Goal: Transaction & Acquisition: Download file/media

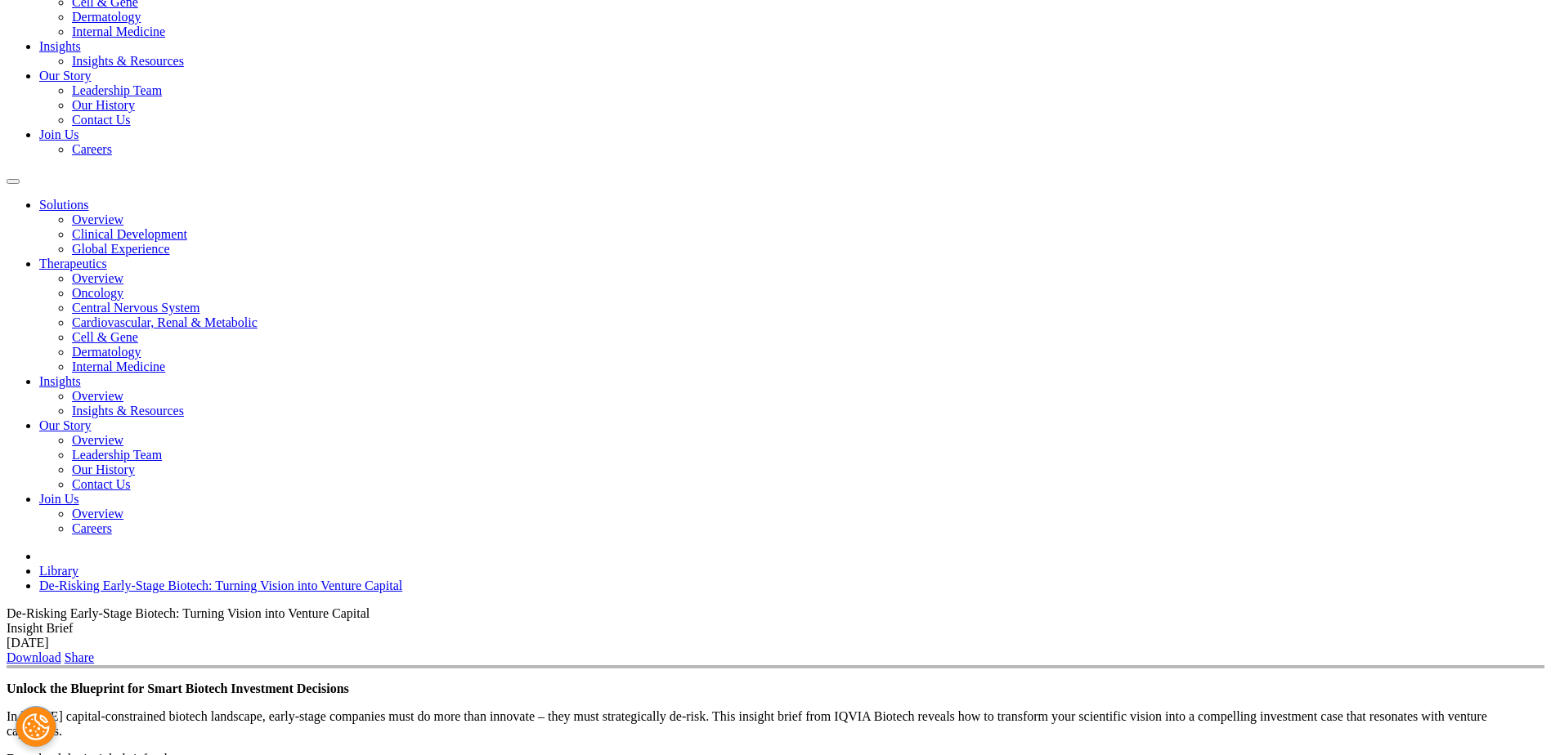
click at [61, 651] on link "Download" at bounding box center [34, 658] width 55 height 14
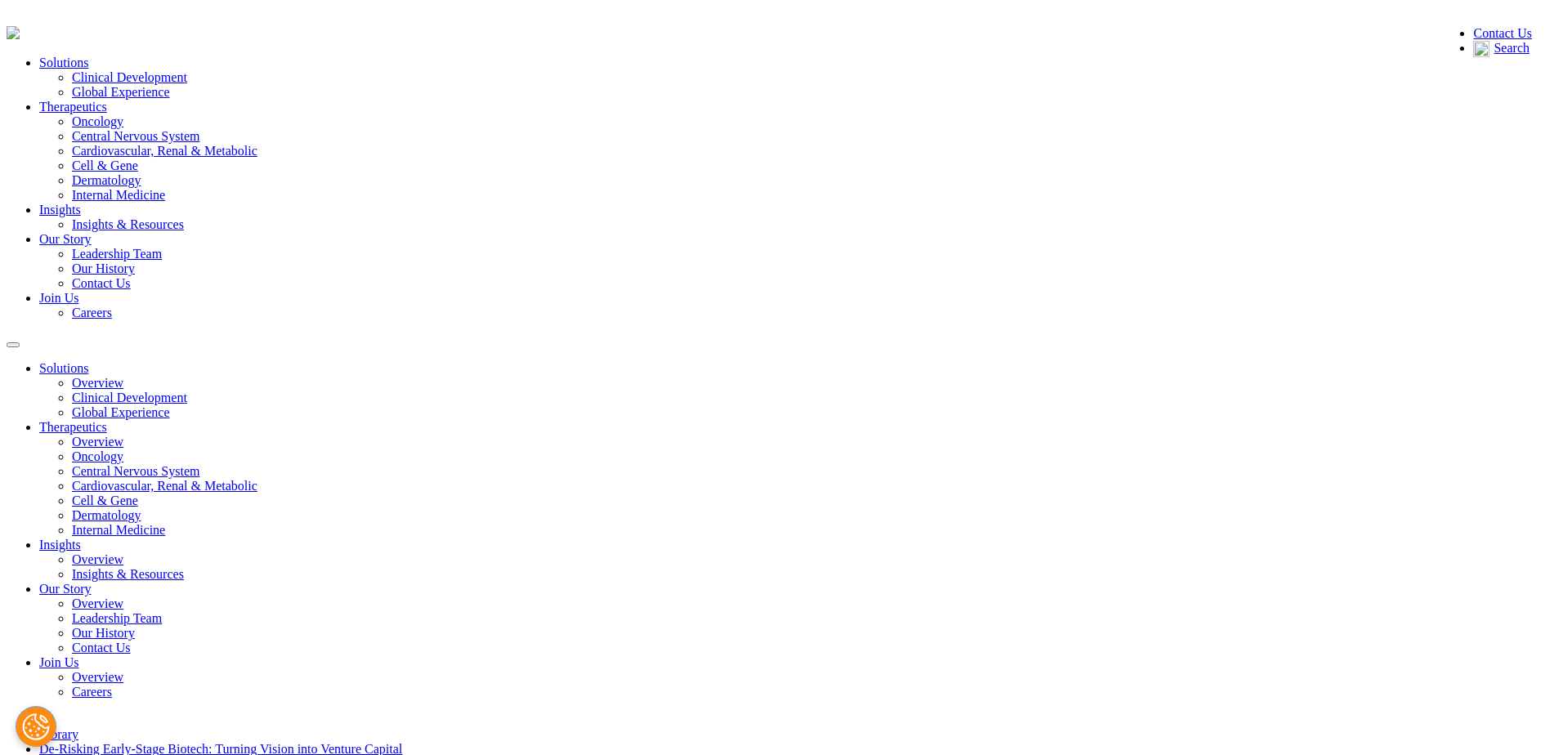
type input "[PERSON_NAME]"
type input "[PERSON_NAME][EMAIL_ADDRESS][DOMAIN_NAME]"
type input "TFS Trial Form Support International AB"
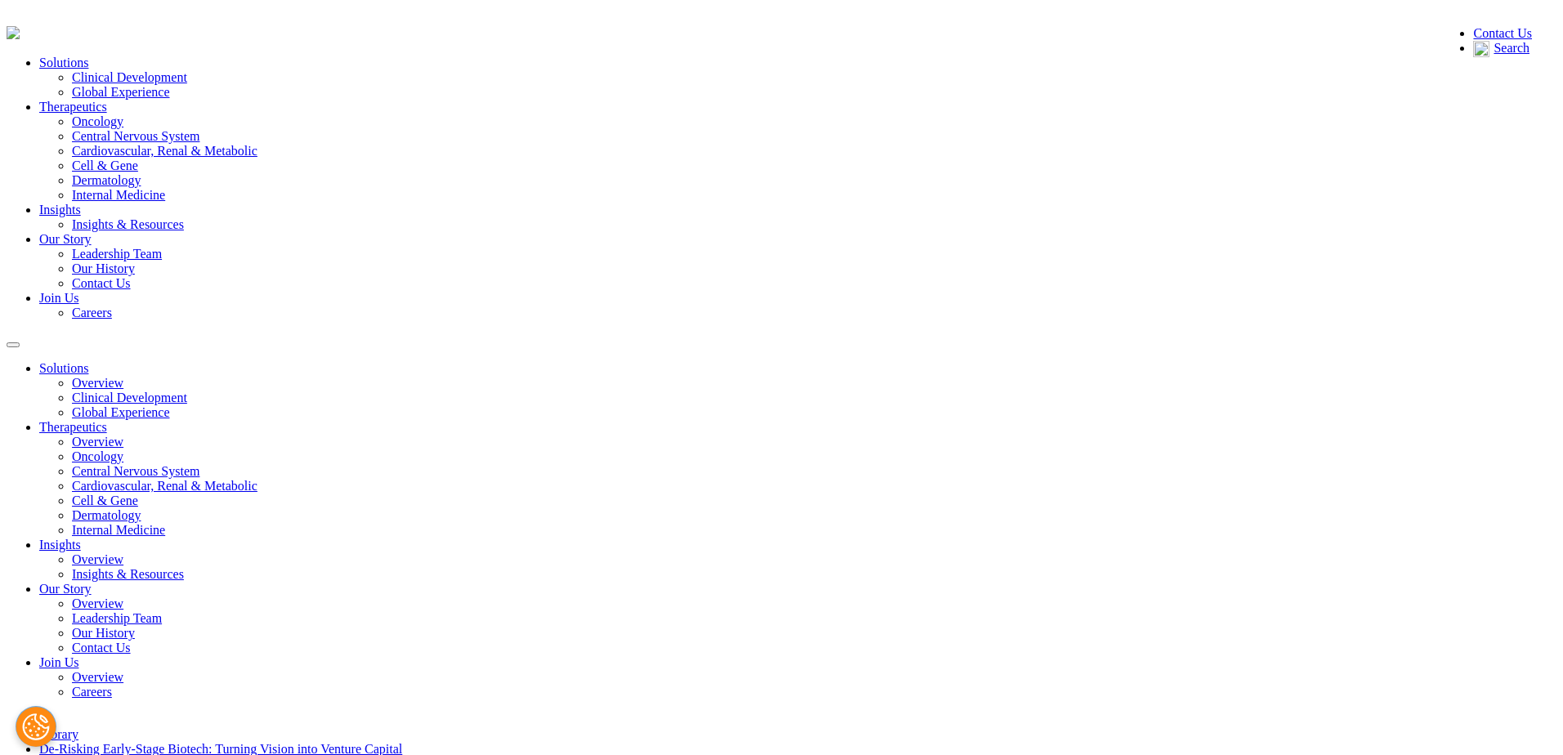
select select "[GEOGRAPHIC_DATA]"
type input "CFO"
